Goal: Task Accomplishment & Management: Use online tool/utility

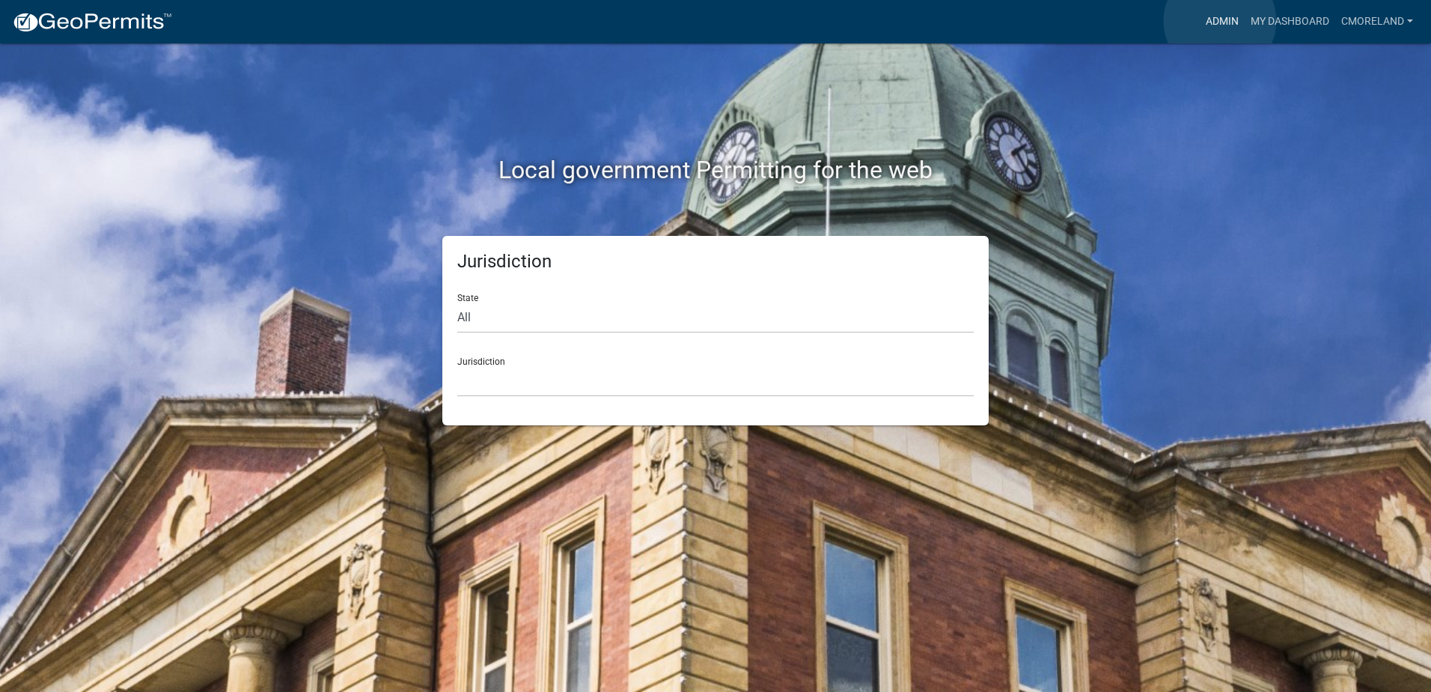
click at [1220, 21] on link "Admin" at bounding box center [1222, 21] width 45 height 28
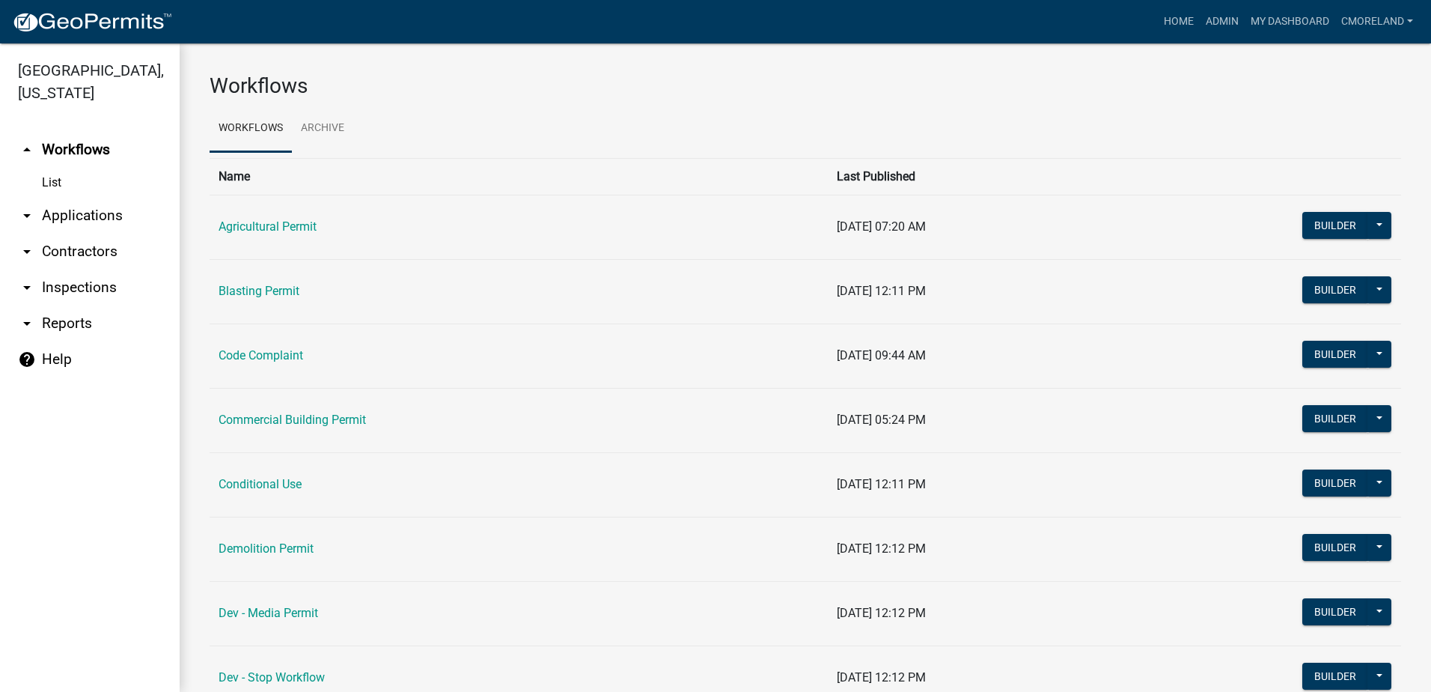
click at [86, 288] on link "arrow_drop_down Inspections" at bounding box center [90, 287] width 180 height 36
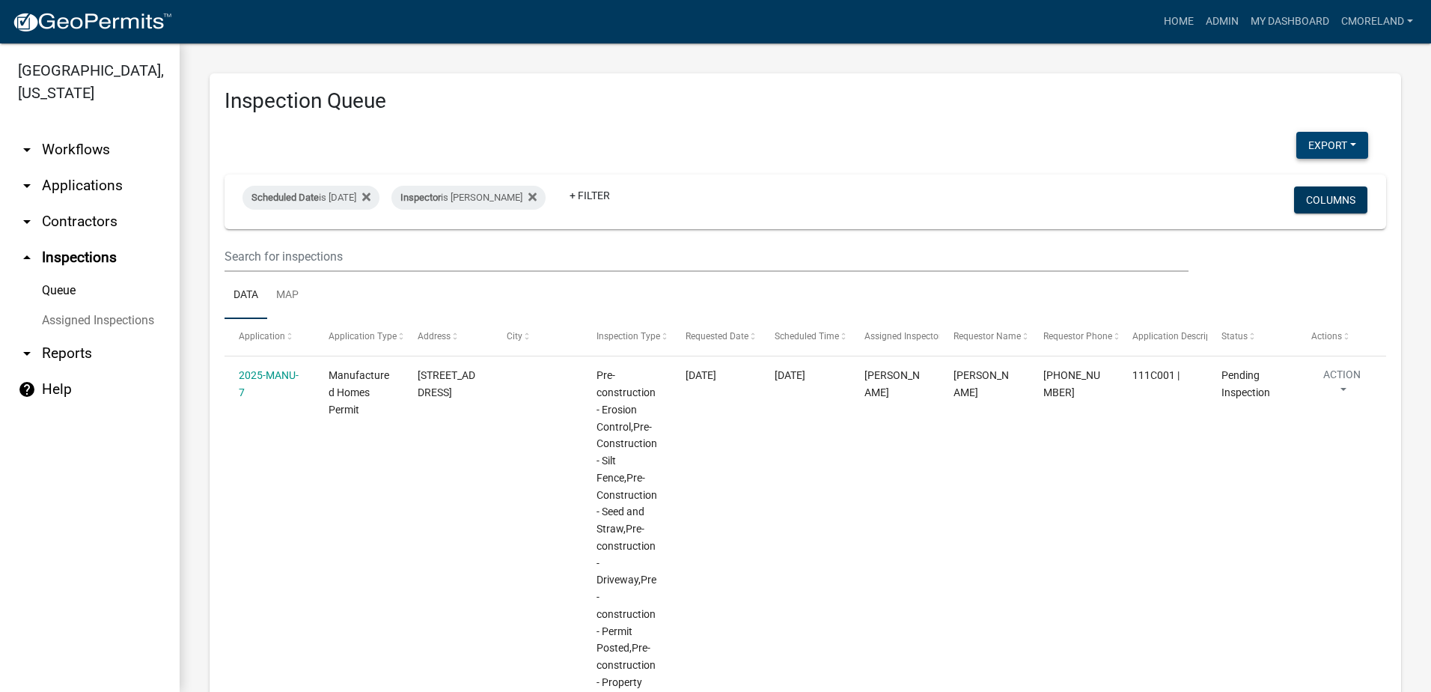
click at [1299, 142] on button "Export" at bounding box center [1332, 145] width 72 height 27
click at [1285, 187] on button "Excel Format (.xlsx)" at bounding box center [1298, 184] width 140 height 36
click at [1084, 111] on h3 "Inspection Queue" at bounding box center [806, 100] width 1162 height 25
